Goal: Transaction & Acquisition: Download file/media

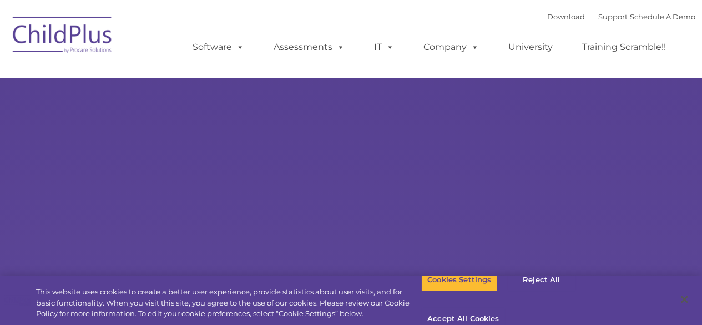
select select "MEDIUM"
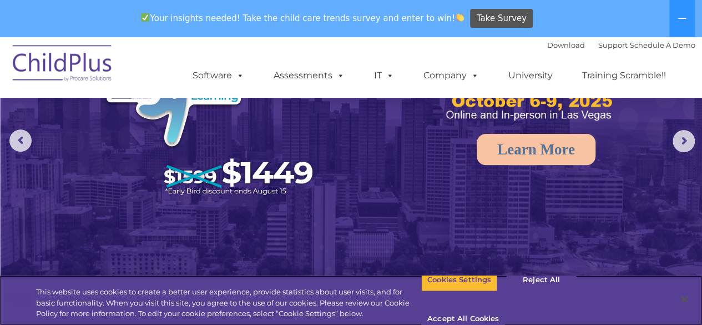
scroll to position [114, 0]
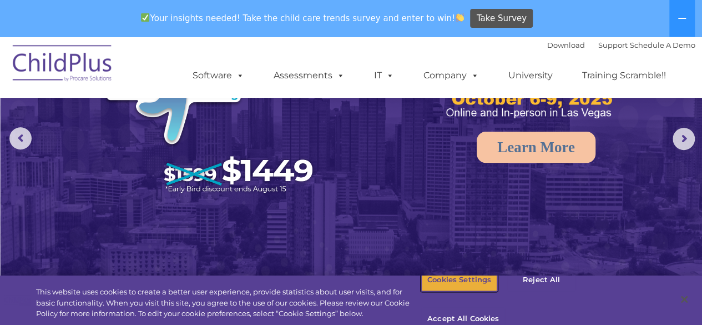
click at [475, 292] on button "Cookies Settings" at bounding box center [459, 279] width 76 height 23
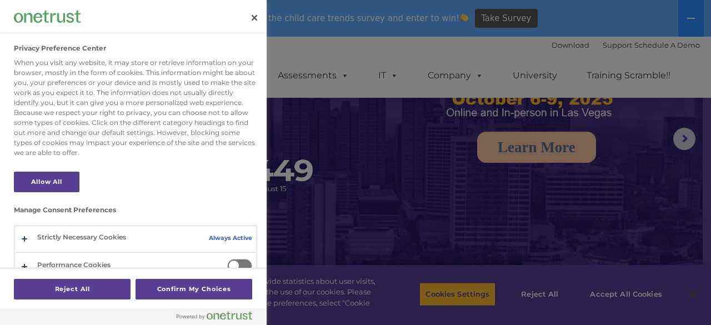
click at [449, 228] on div at bounding box center [355, 162] width 711 height 325
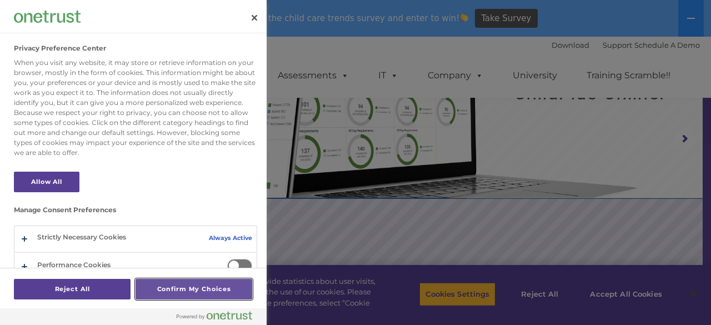
click at [189, 287] on button "Confirm My Choices" at bounding box center [193, 289] width 117 height 21
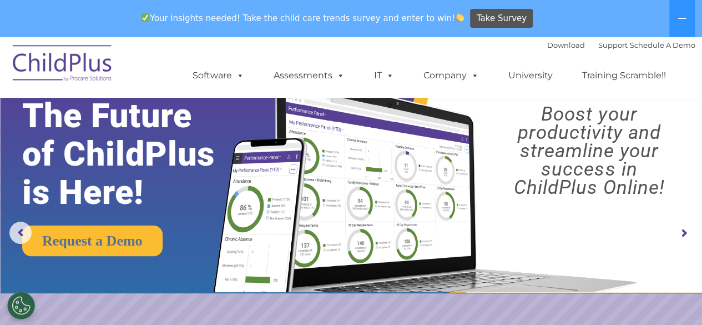
scroll to position [0, 0]
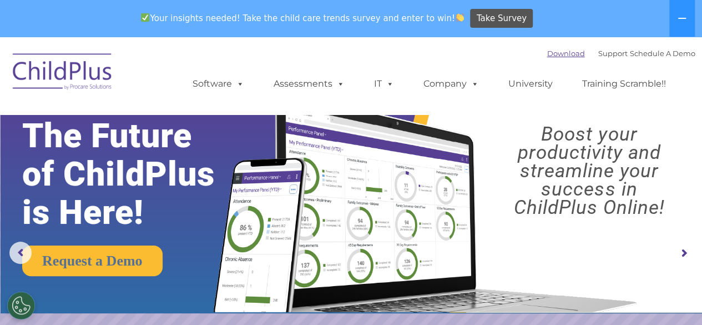
click at [550, 52] on link "Download" at bounding box center [566, 53] width 38 height 9
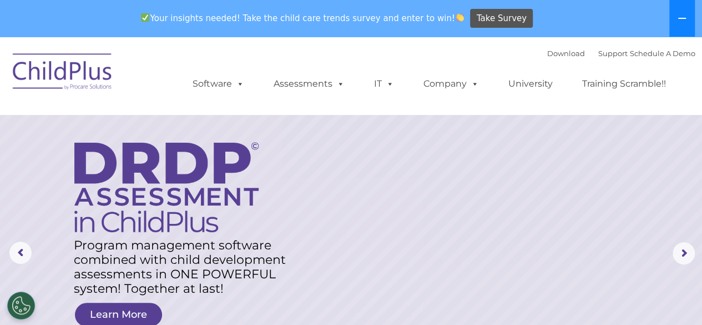
click at [689, 21] on button at bounding box center [683, 18] width 26 height 37
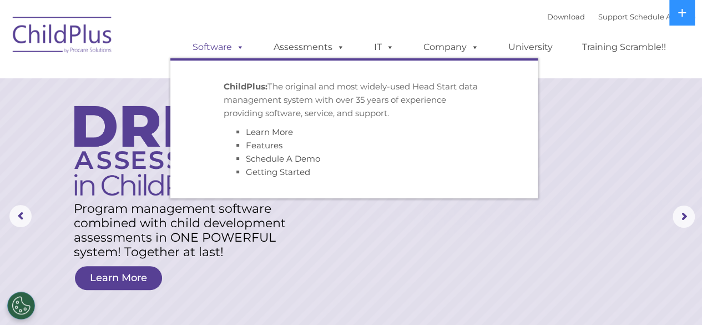
click at [226, 48] on link "Software" at bounding box center [219, 47] width 74 height 22
click at [224, 17] on div "Download Support | Schedule A Demo  MENU MENU Software ChildPlus: The original…" at bounding box center [432, 38] width 525 height 61
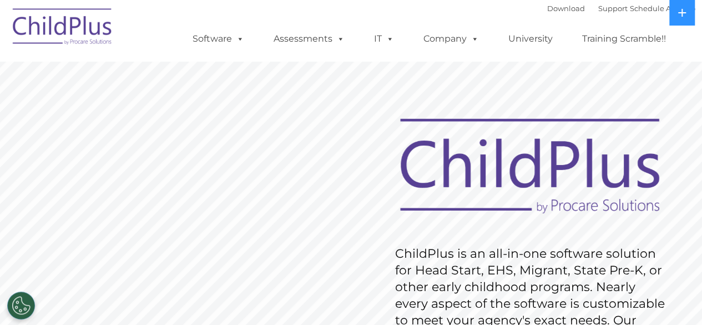
click at [67, 20] on img at bounding box center [62, 29] width 111 height 56
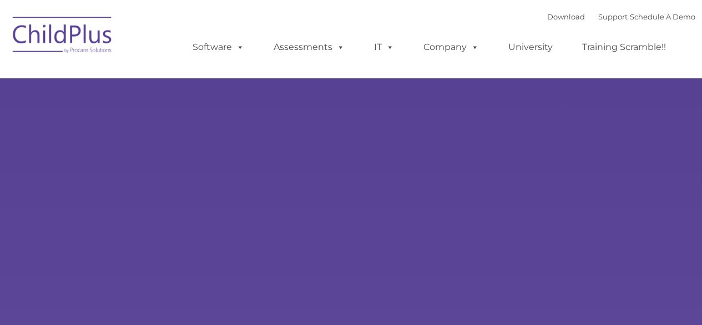
type input ""
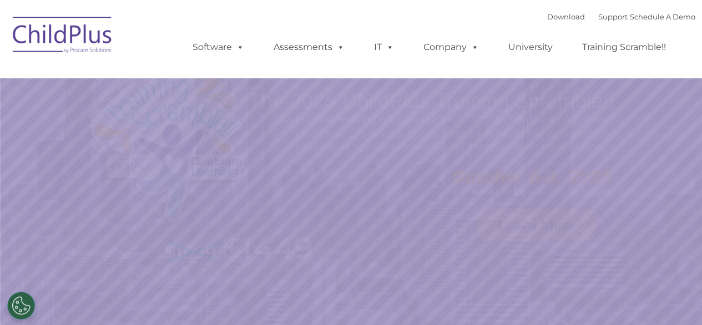
select select "MEDIUM"
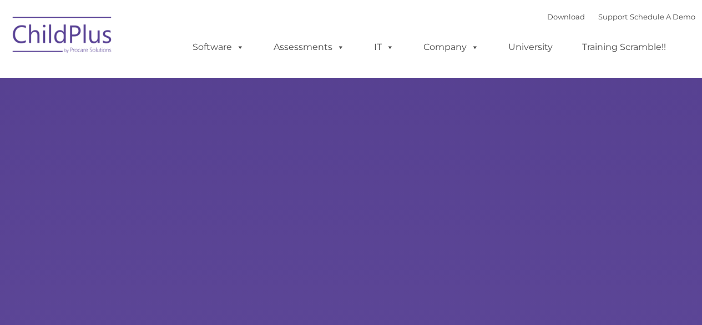
type input ""
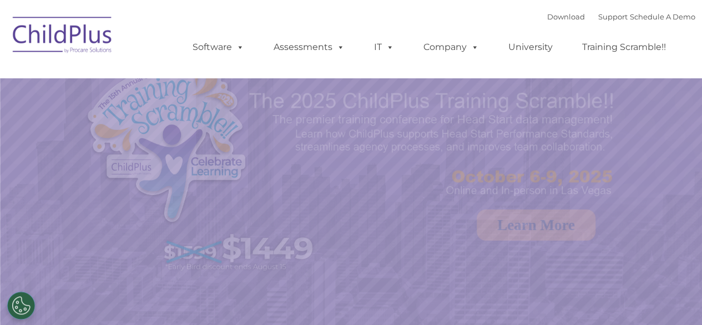
select select "MEDIUM"
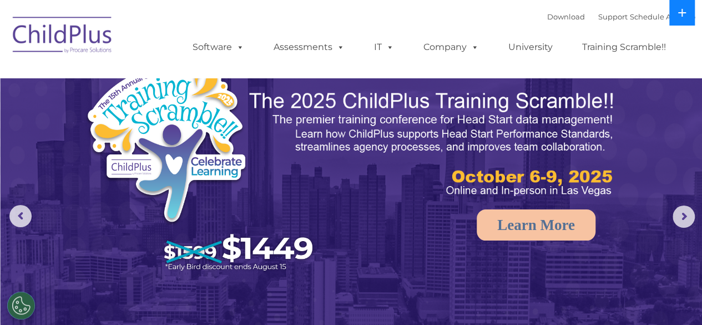
click at [670, 11] on button at bounding box center [683, 13] width 26 height 26
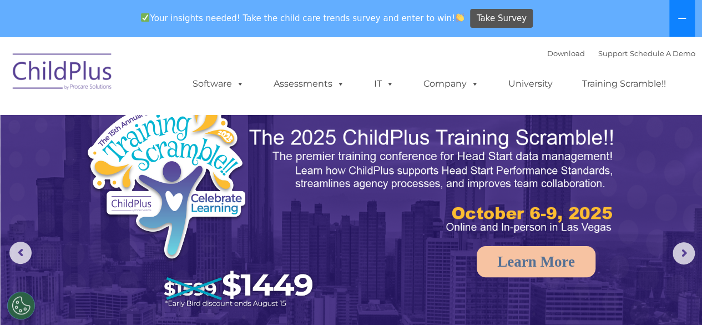
click at [679, 12] on button at bounding box center [683, 18] width 26 height 37
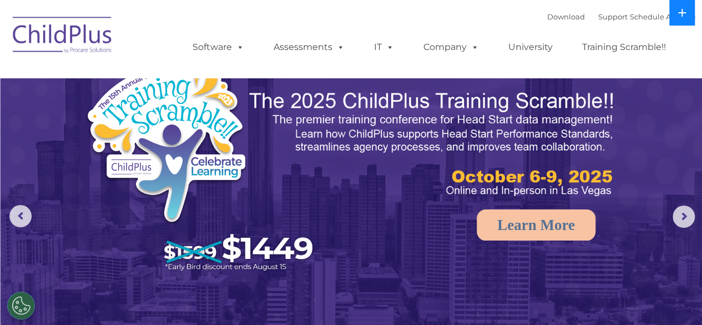
click at [679, 12] on icon at bounding box center [683, 13] width 8 height 8
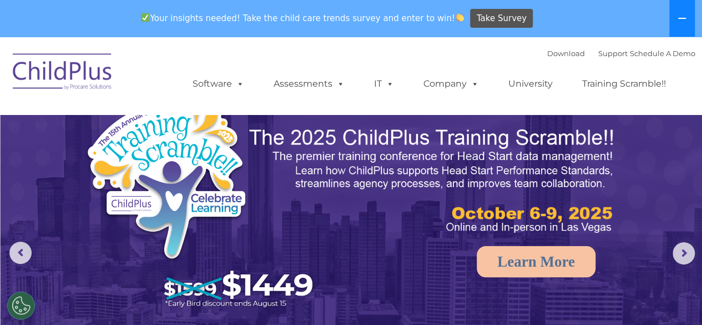
click at [679, 12] on button at bounding box center [683, 18] width 26 height 37
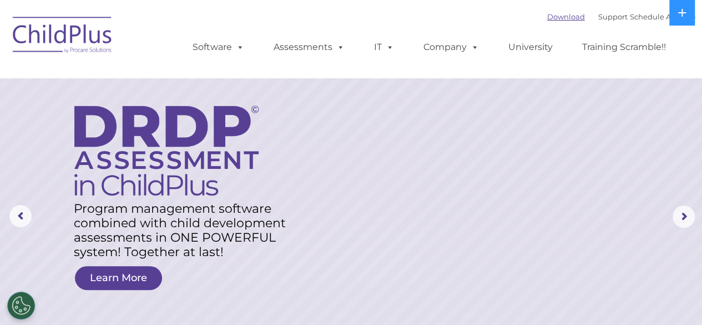
click at [557, 17] on link "Download" at bounding box center [566, 16] width 38 height 9
